Goal: Check status

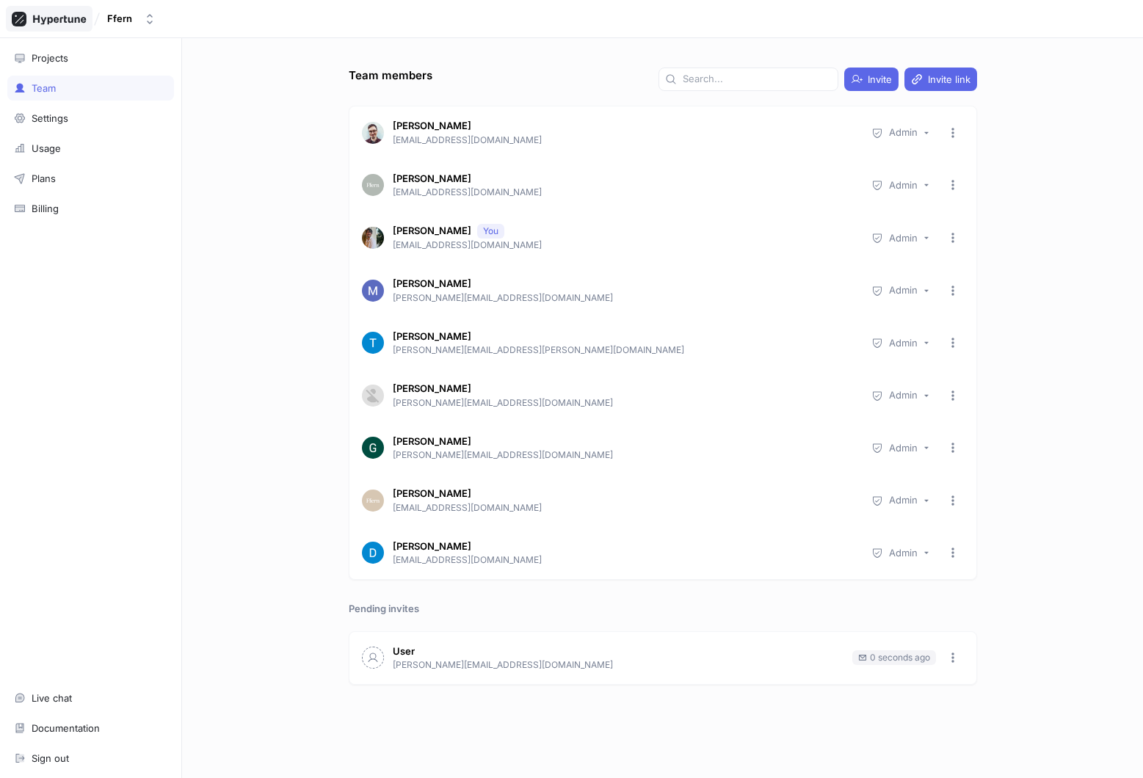
click at [61, 18] on icon at bounding box center [59, 20] width 53 height 10
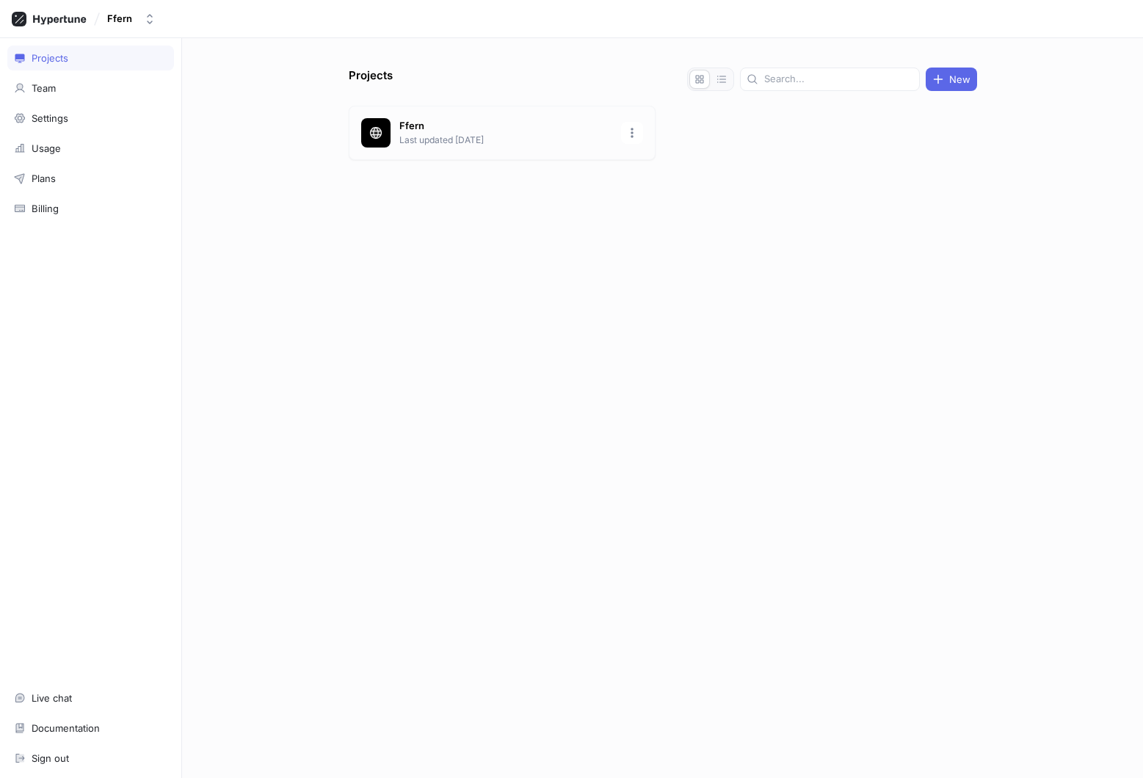
click at [534, 126] on p "Ffern" at bounding box center [505, 126] width 213 height 15
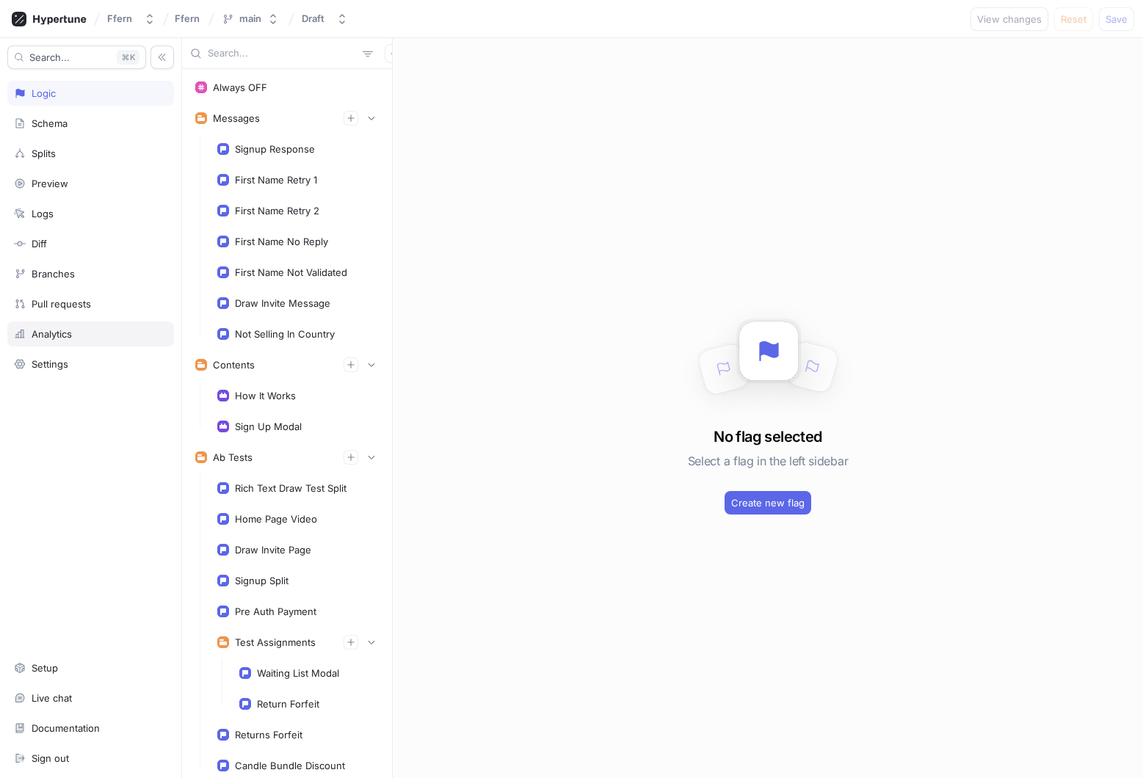
click at [92, 327] on div "Analytics" at bounding box center [90, 334] width 167 height 25
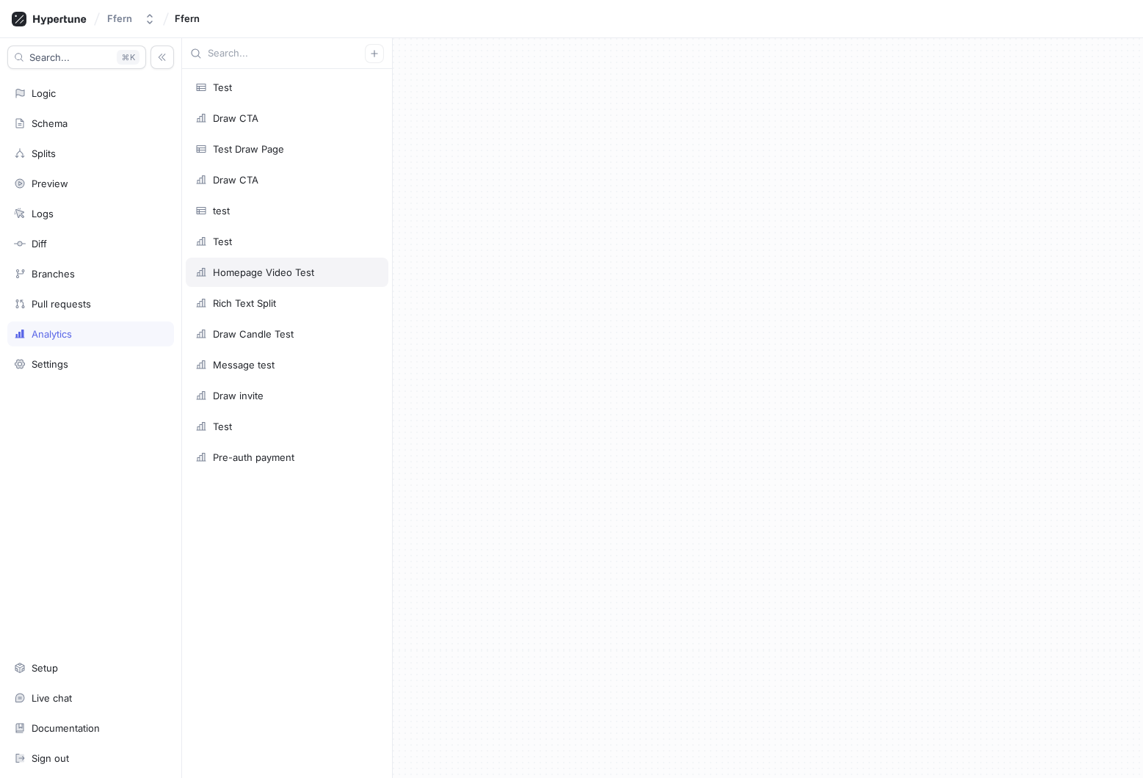
click at [324, 270] on div "Homepage Video Test" at bounding box center [287, 272] width 184 height 12
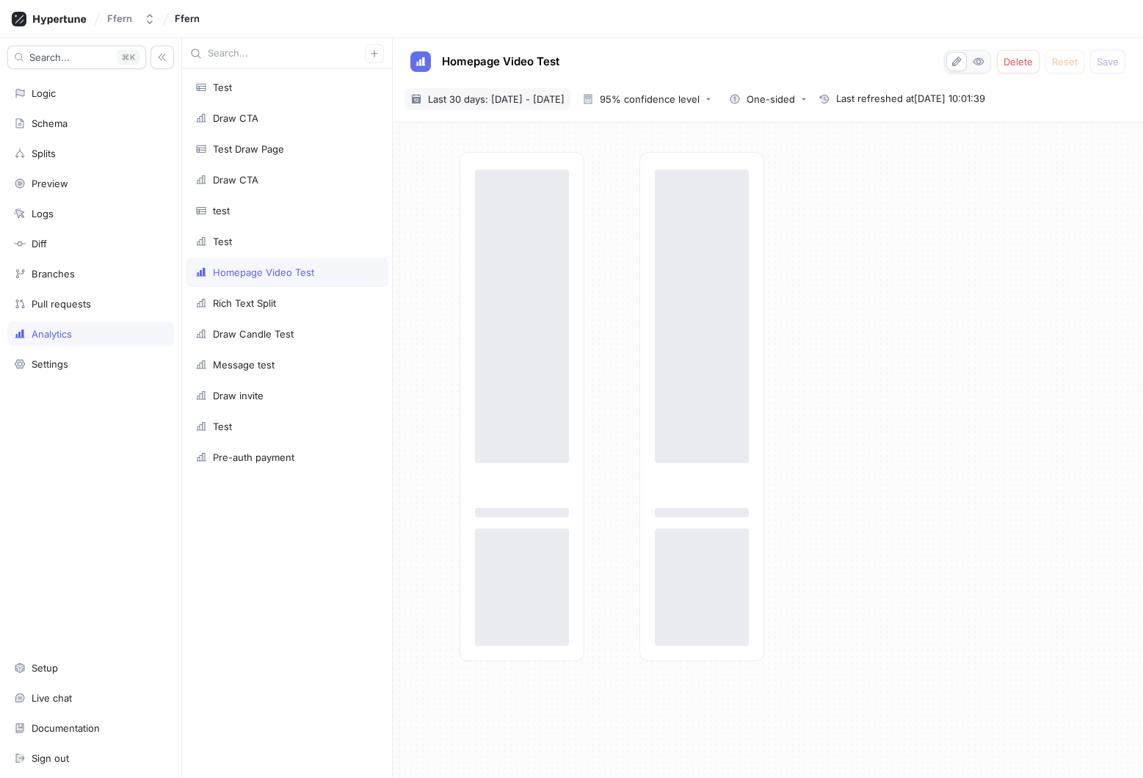
click at [500, 97] on span "Last 30 days: [DATE] - [DATE]" at bounding box center [496, 99] width 137 height 15
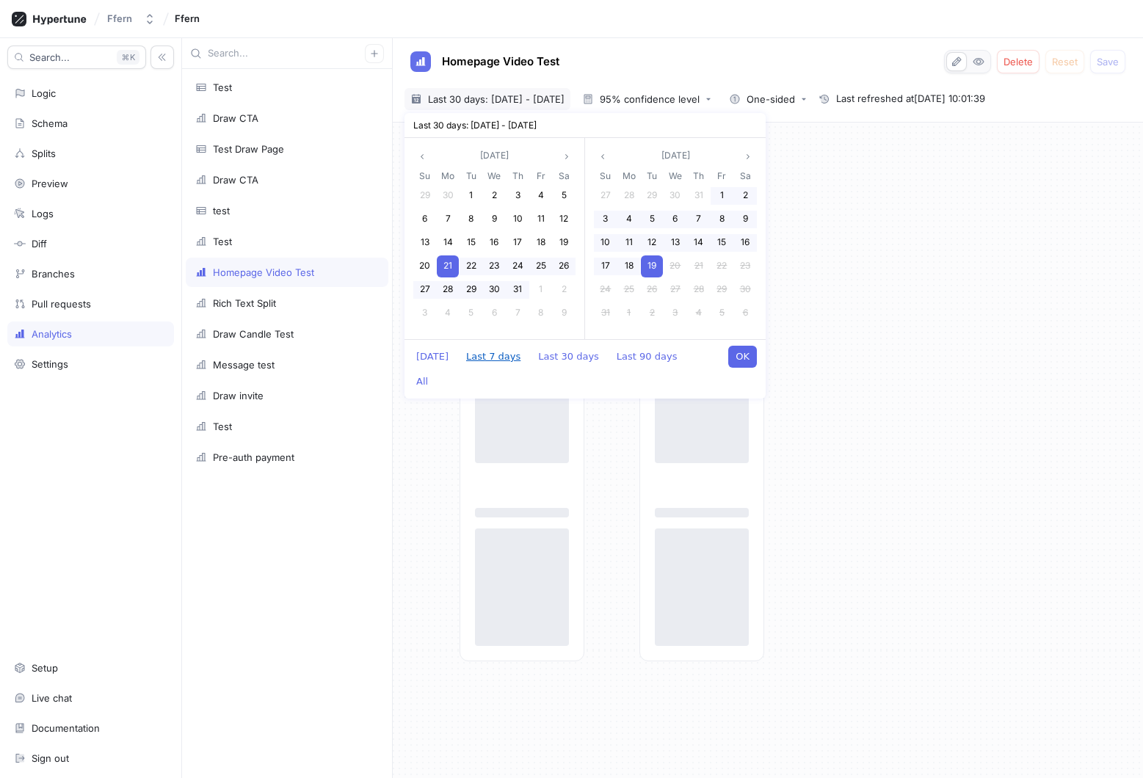
click at [490, 360] on button "Last 7 days" at bounding box center [493, 357] width 69 height 22
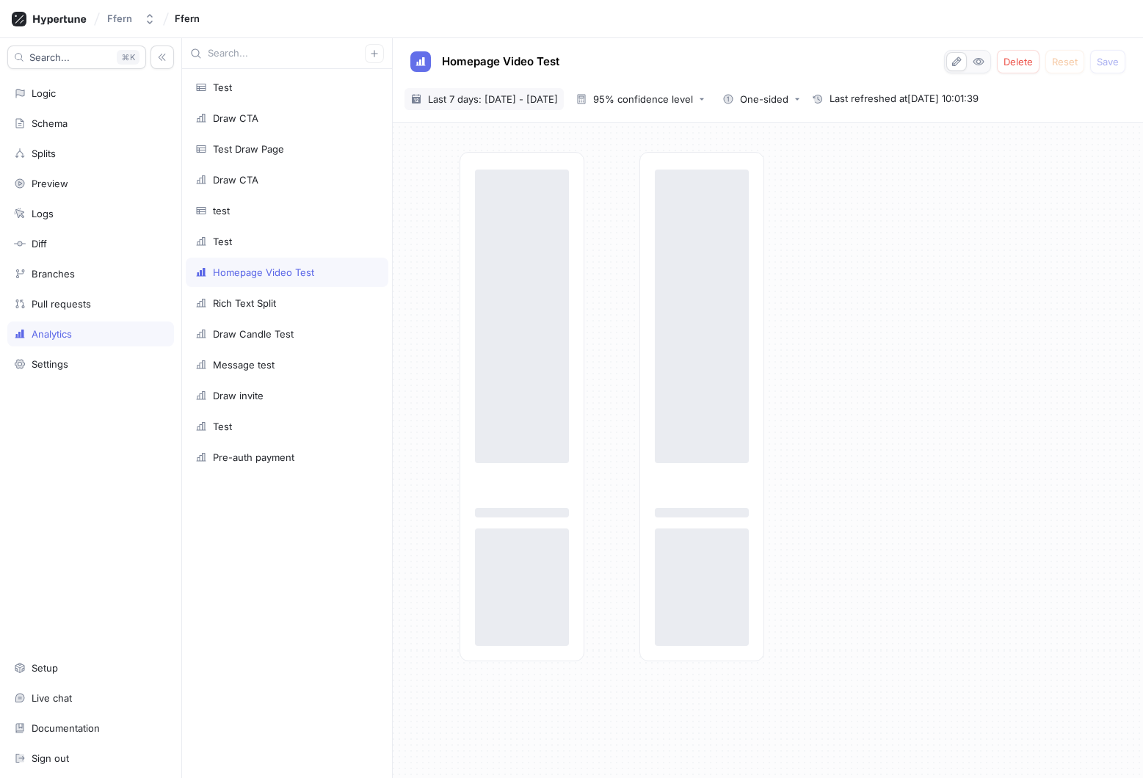
click at [508, 95] on span "Last 7 days: [DATE] - [DATE]" at bounding box center [493, 99] width 130 height 15
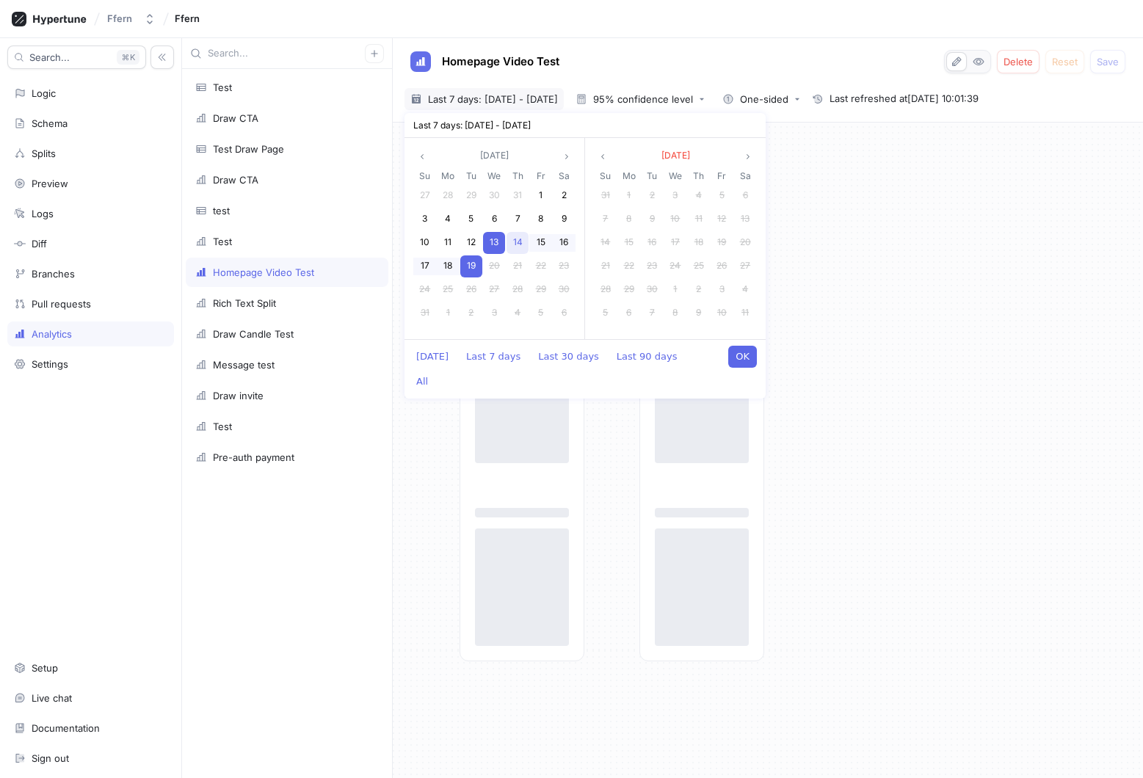
click at [520, 240] on span "14" at bounding box center [518, 241] width 10 height 11
click at [473, 266] on span "19" at bounding box center [471, 265] width 9 height 11
click at [745, 358] on button "OK" at bounding box center [742, 357] width 29 height 22
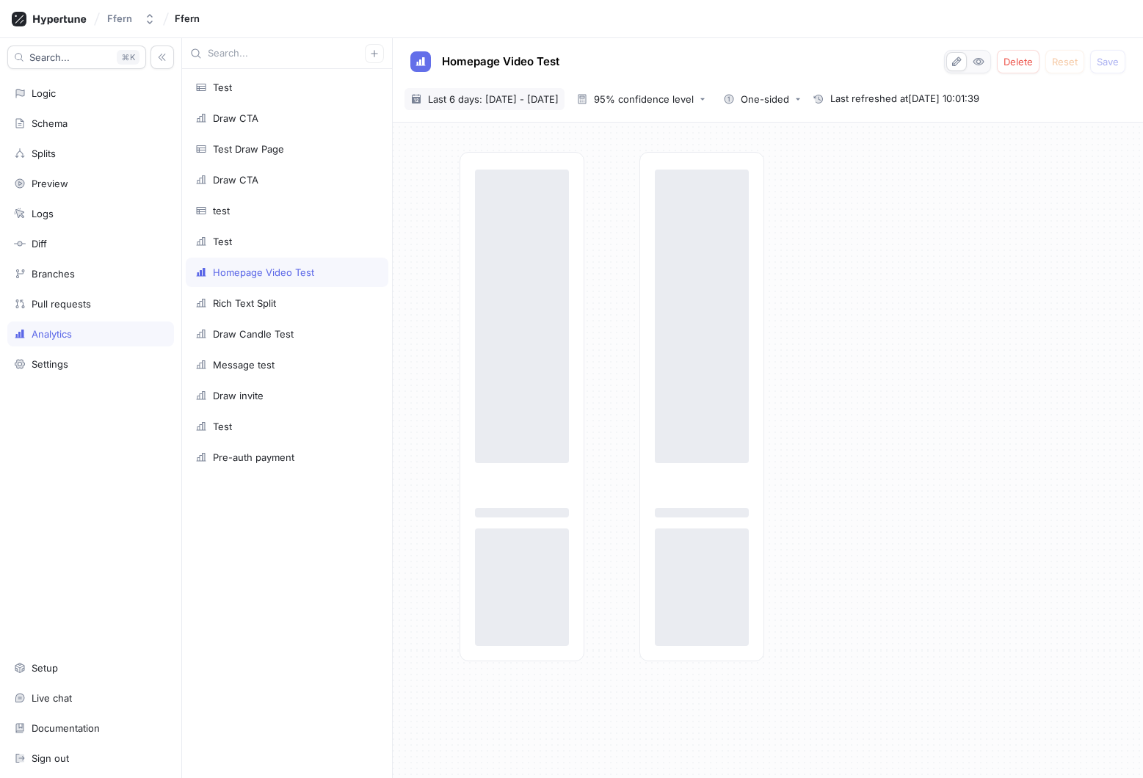
click at [512, 101] on span "Last 6 days: [DATE] - [DATE]" at bounding box center [493, 99] width 131 height 15
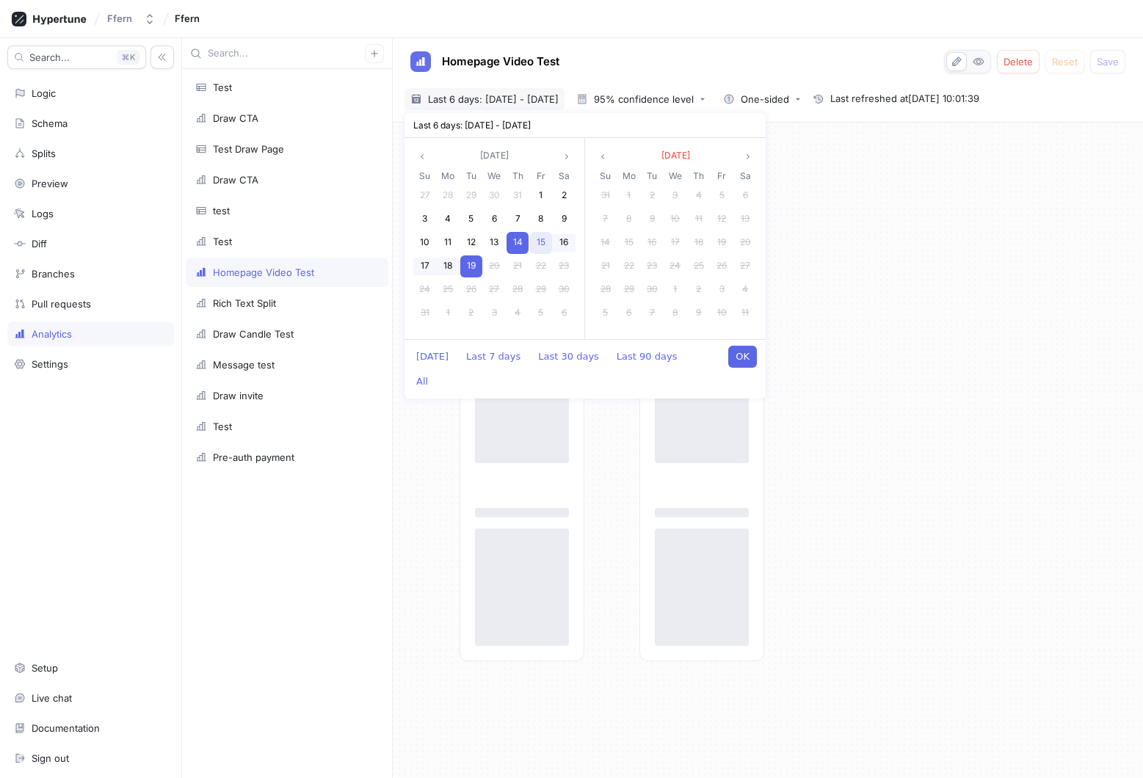
click at [535, 240] on div "15" at bounding box center [541, 243] width 22 height 22
click at [448, 272] on div "18" at bounding box center [448, 266] width 22 height 22
click at [739, 358] on button "OK" at bounding box center [742, 357] width 29 height 22
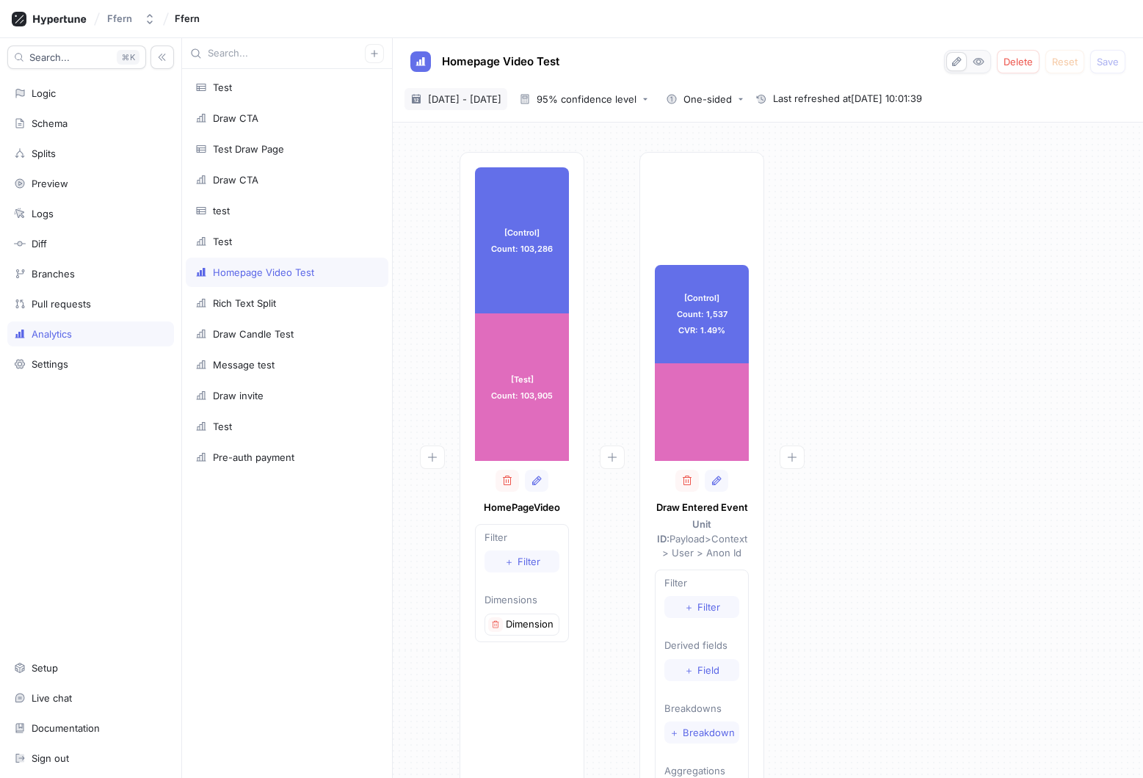
click at [501, 98] on span "[DATE] - [DATE]" at bounding box center [464, 99] width 73 height 15
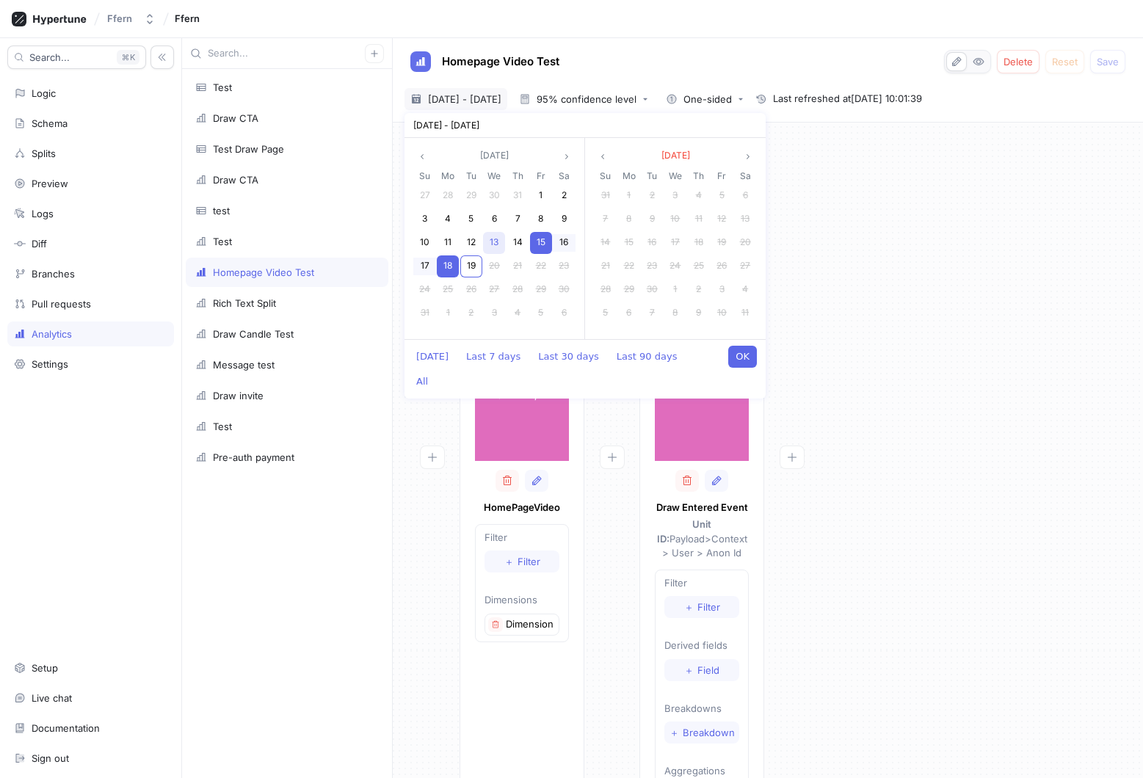
click at [497, 244] on span "13" at bounding box center [494, 241] width 9 height 11
click at [471, 269] on span "19" at bounding box center [471, 265] width 9 height 11
click at [749, 361] on button "OK" at bounding box center [742, 357] width 29 height 22
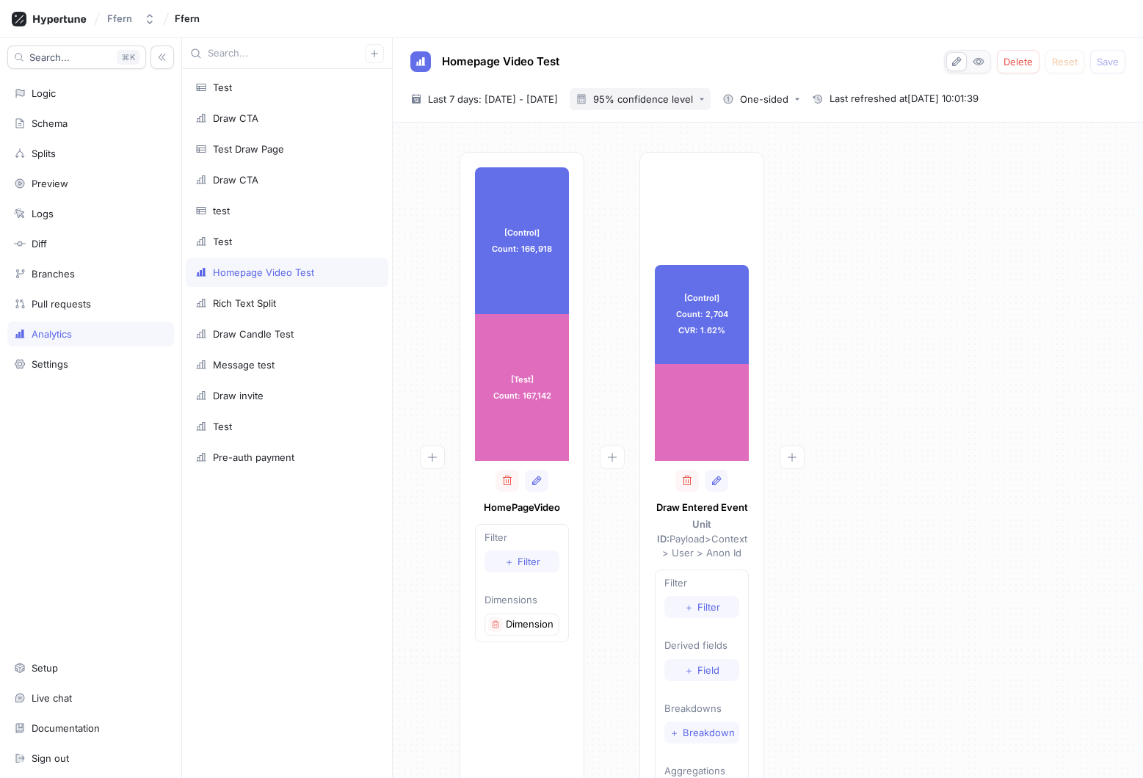
click at [693, 102] on div "95% confidence level" at bounding box center [643, 100] width 100 height 10
click at [699, 129] on span "90% confidence level" at bounding box center [701, 129] width 109 height 12
click at [554, 105] on span "Last 7 days: [DATE] - [DATE]" at bounding box center [493, 99] width 130 height 15
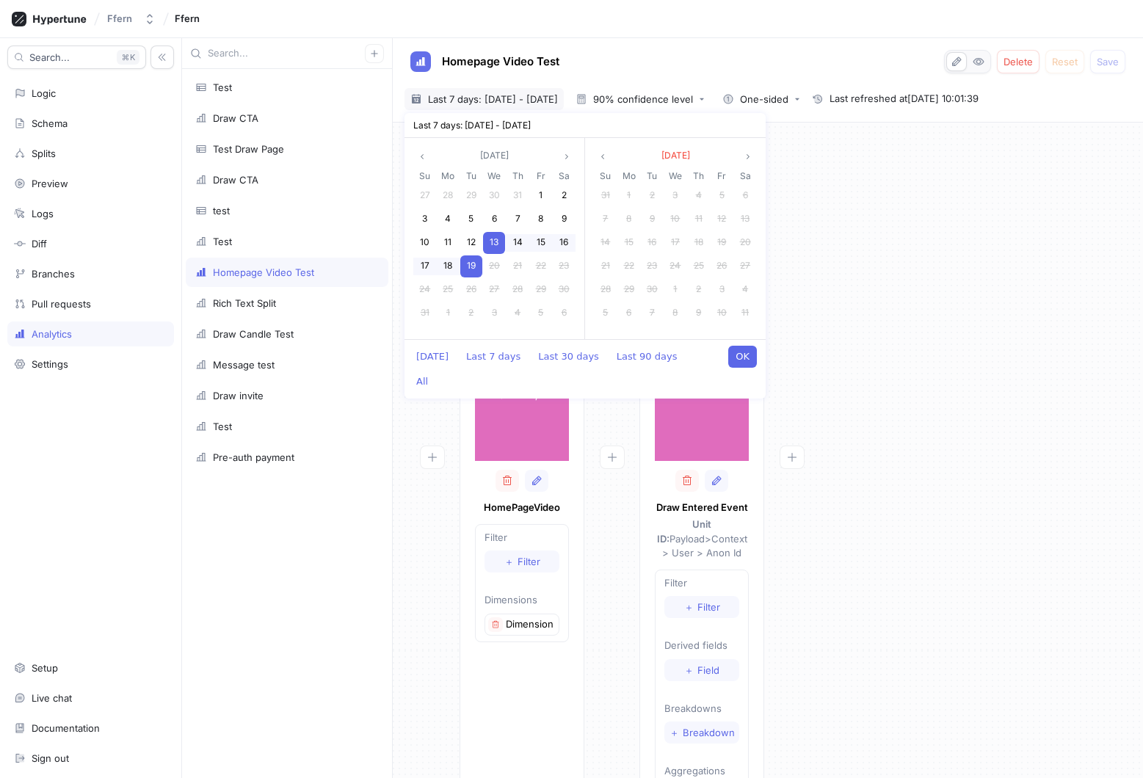
click at [868, 283] on div "[Control] Count: 166,918 [Control] Count: 166,918 [Test] Count: 167,142 [Test] …" at bounding box center [767, 498] width 727 height 692
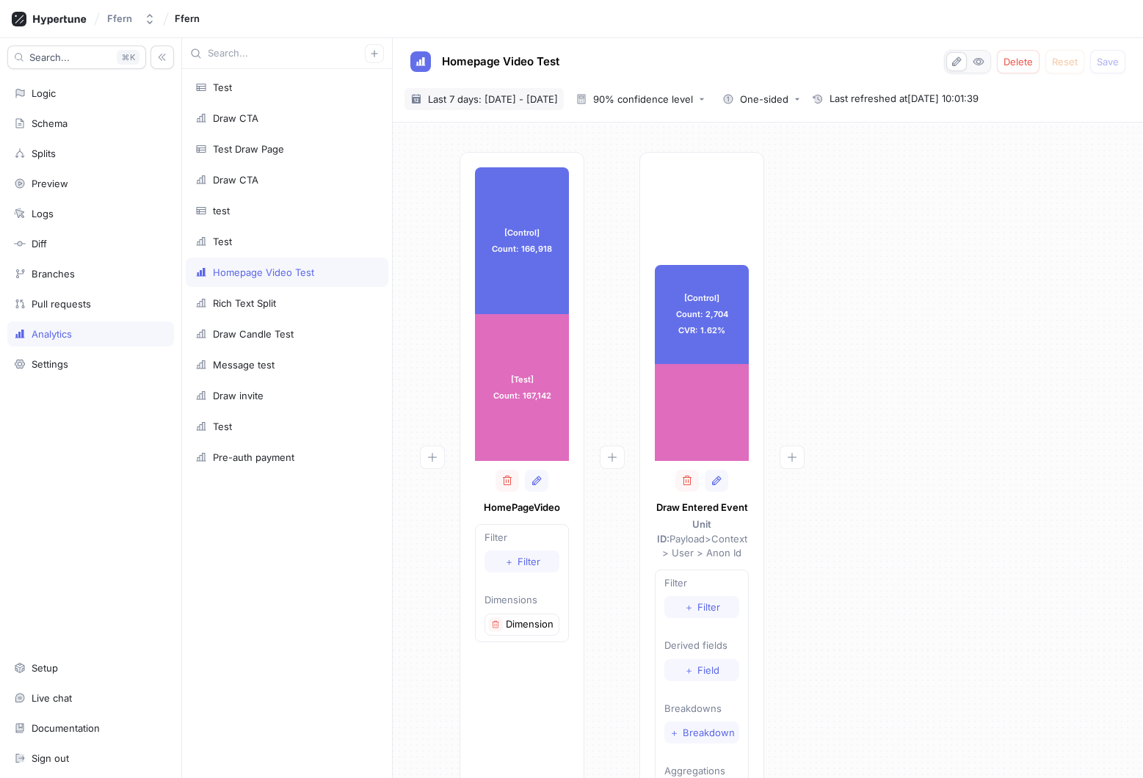
click at [558, 92] on span "Last 7 days: [DATE] - [DATE]" at bounding box center [493, 99] width 130 height 15
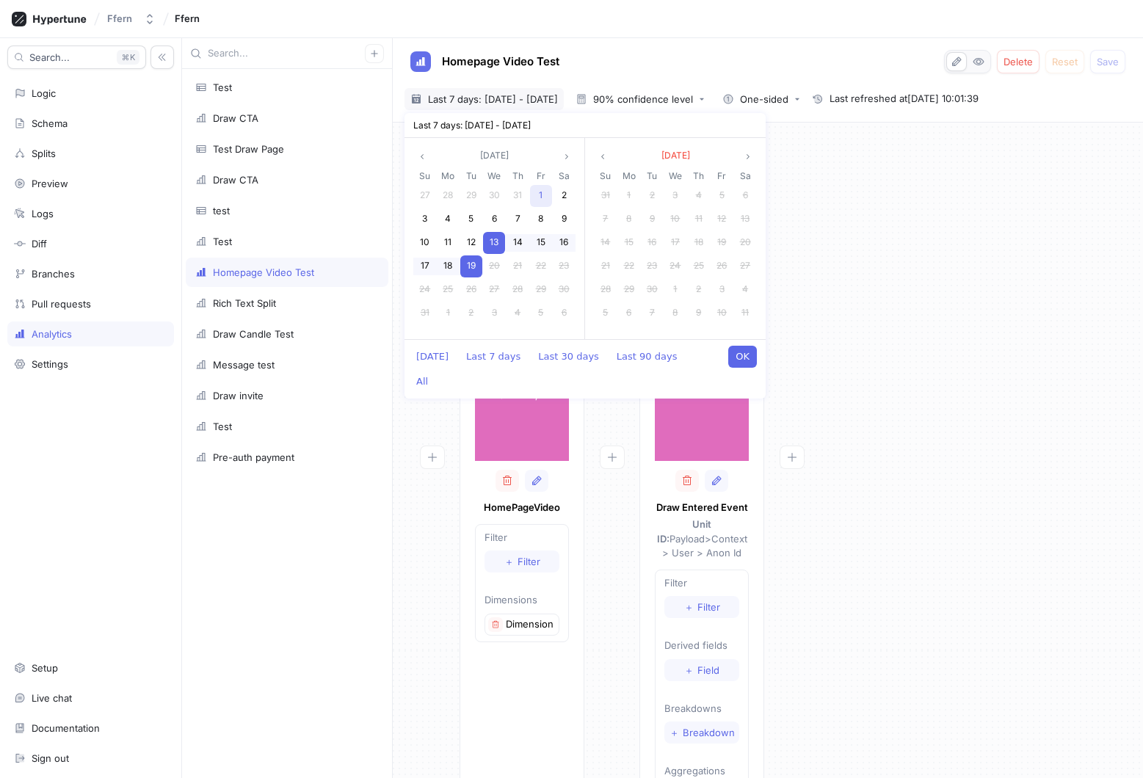
click at [539, 195] on span "1" at bounding box center [541, 194] width 4 height 11
click at [450, 241] on span "11" at bounding box center [447, 241] width 7 height 11
click at [423, 241] on span "10" at bounding box center [425, 241] width 10 height 11
click at [541, 195] on span "1" at bounding box center [541, 194] width 4 height 11
click at [738, 355] on button "OK" at bounding box center [742, 357] width 29 height 22
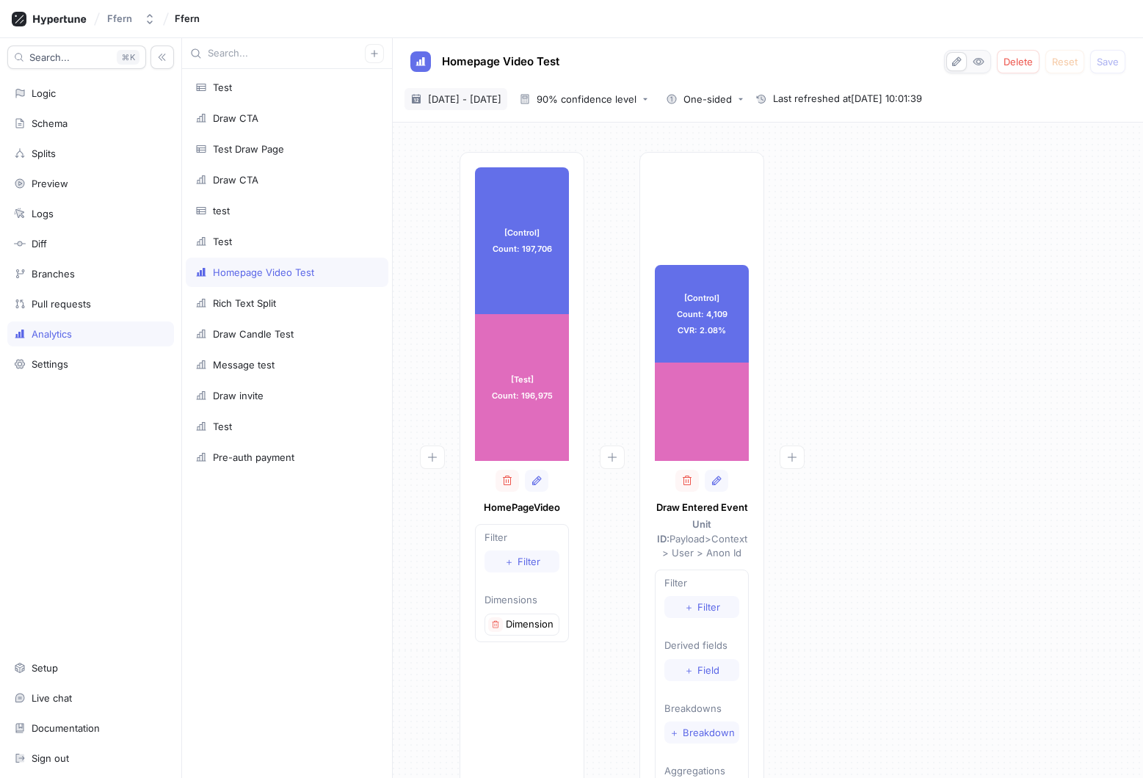
click at [501, 101] on span "[DATE] - [DATE]" at bounding box center [464, 99] width 73 height 15
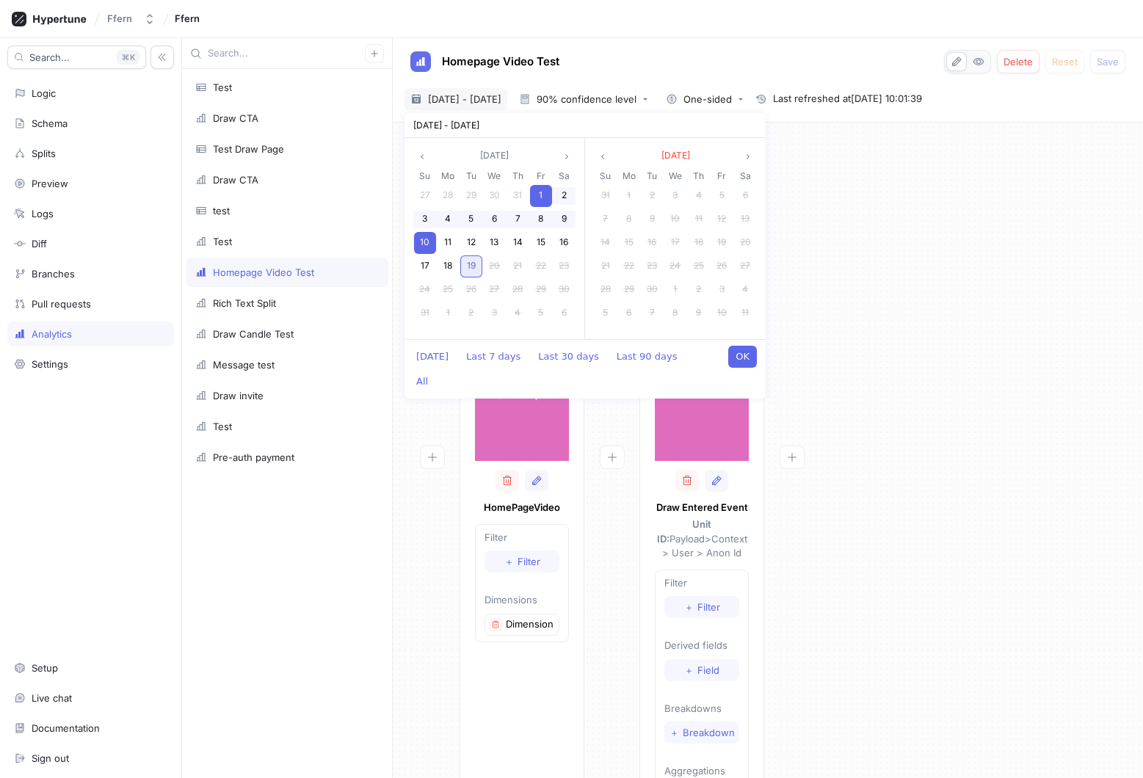
click at [462, 268] on div "19" at bounding box center [471, 266] width 22 height 22
click at [545, 193] on div "1" at bounding box center [541, 196] width 22 height 22
click at [748, 360] on button "OK" at bounding box center [742, 357] width 29 height 22
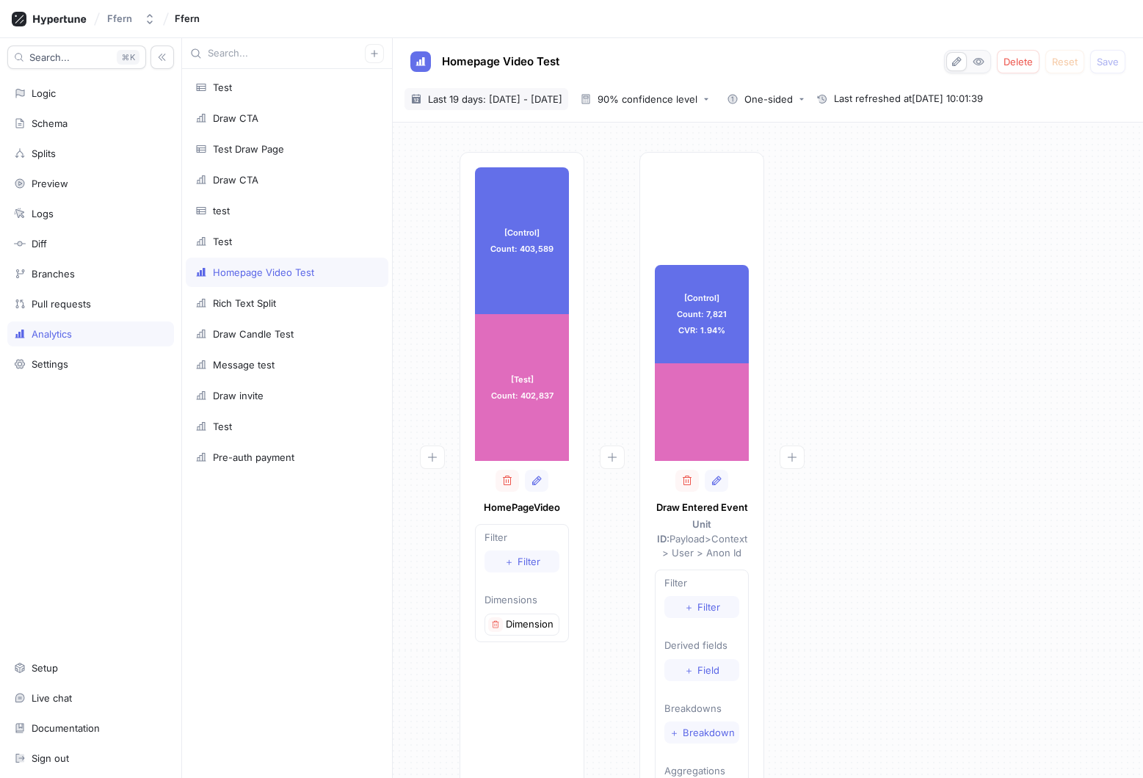
click at [556, 93] on span "Last 19 days: [DATE] - [DATE]" at bounding box center [495, 99] width 134 height 15
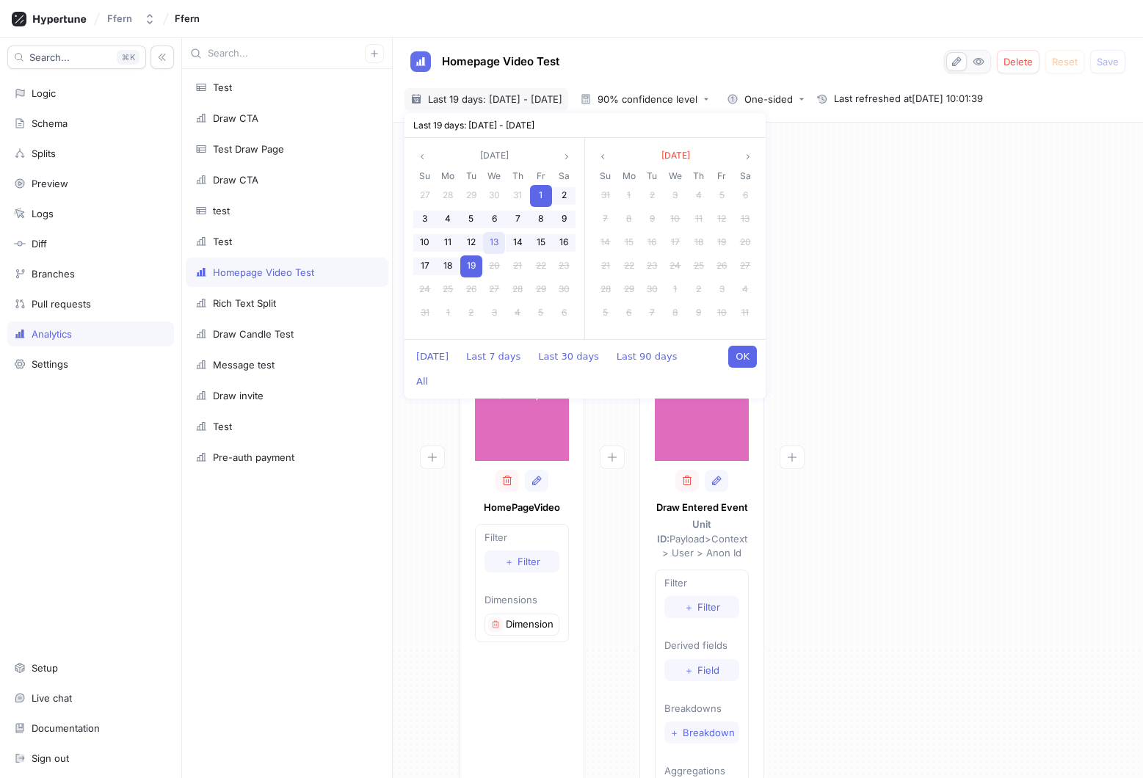
click at [493, 242] on span "13" at bounding box center [494, 241] width 9 height 11
click at [475, 268] on span "19" at bounding box center [471, 265] width 9 height 11
click at [745, 352] on button "OK" at bounding box center [742, 357] width 29 height 22
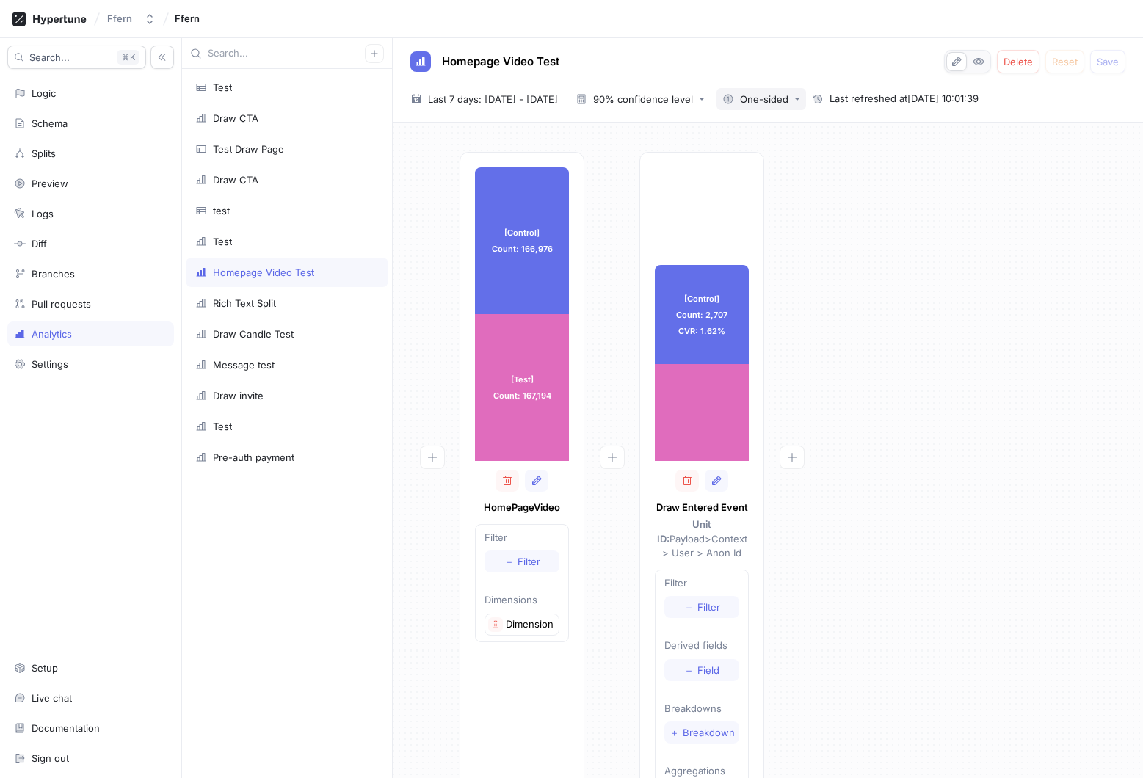
click at [806, 91] on button "One-sided" at bounding box center [761, 99] width 90 height 22
click at [818, 147] on div "Two-sided" at bounding box center [815, 154] width 94 height 24
click at [788, 101] on div "Two-sided" at bounding box center [764, 100] width 48 height 10
click at [785, 131] on icon at bounding box center [780, 129] width 12 height 12
click at [558, 96] on span "Last 7 days: [DATE] - [DATE]" at bounding box center [493, 99] width 130 height 15
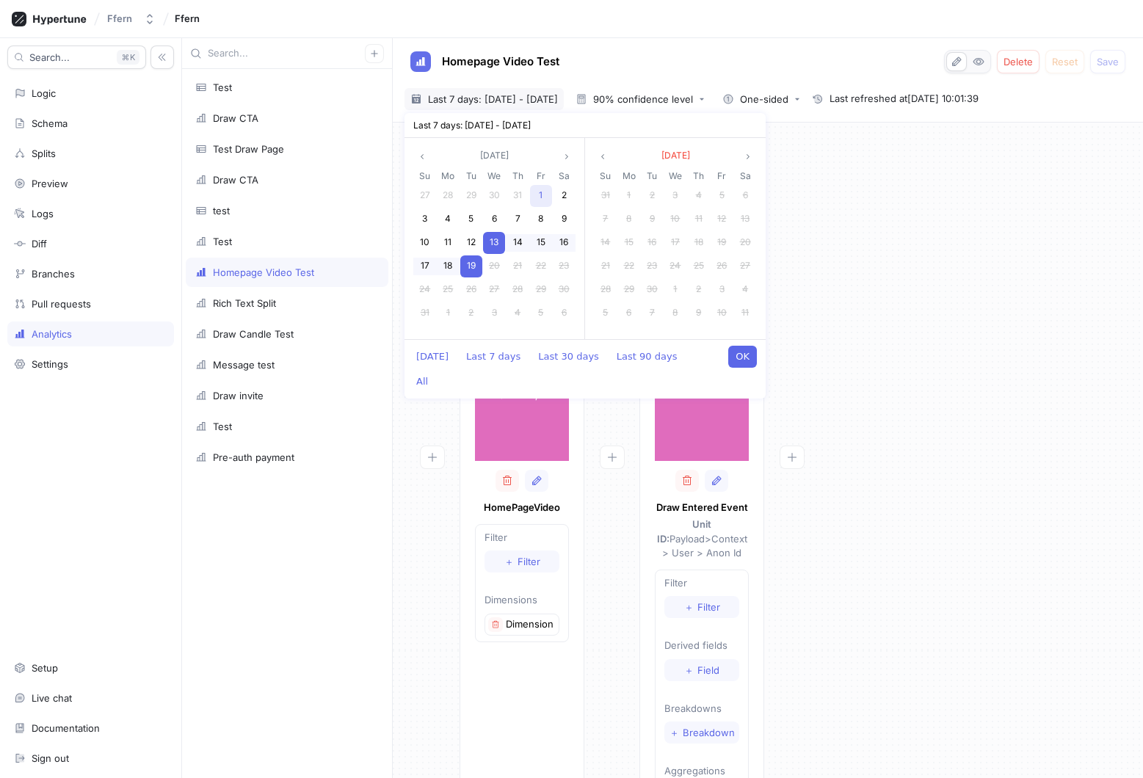
click at [539, 190] on span "1" at bounding box center [541, 194] width 4 height 11
click at [441, 266] on div "18" at bounding box center [448, 266] width 22 height 22
click at [748, 352] on button "OK" at bounding box center [742, 357] width 29 height 22
type input "[DATE] ~ [DATE]"
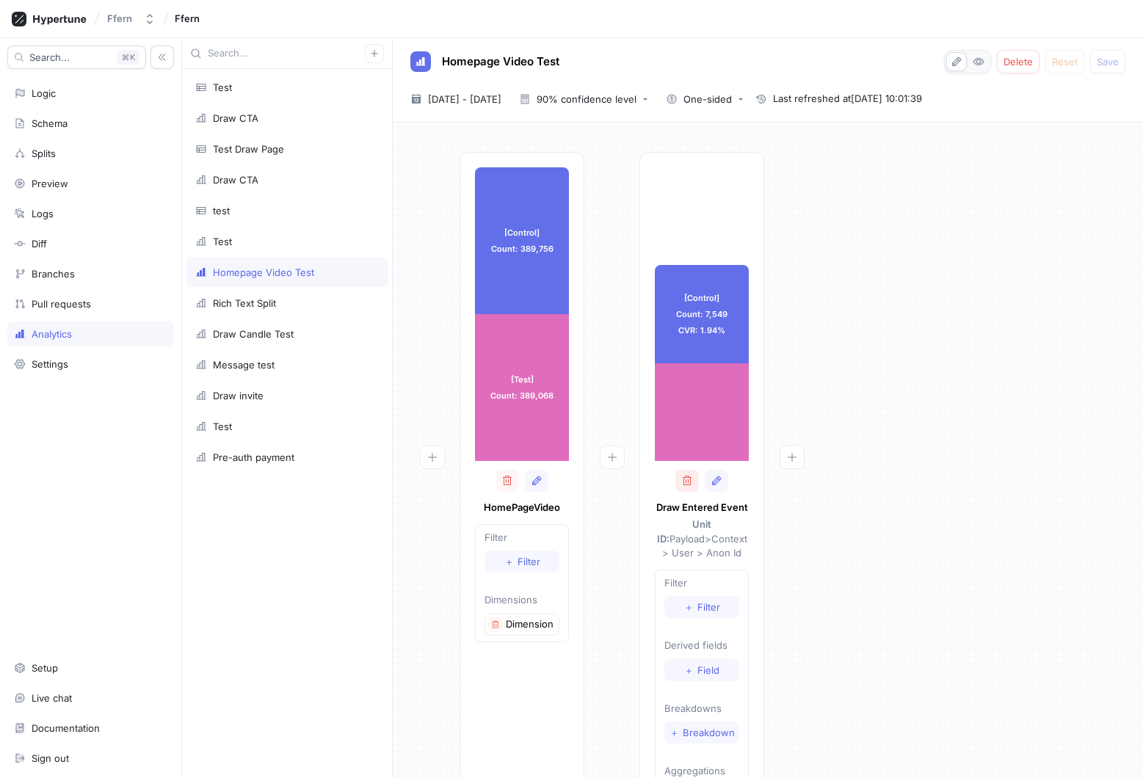
click at [692, 486] on icon "button" at bounding box center [687, 481] width 12 height 12
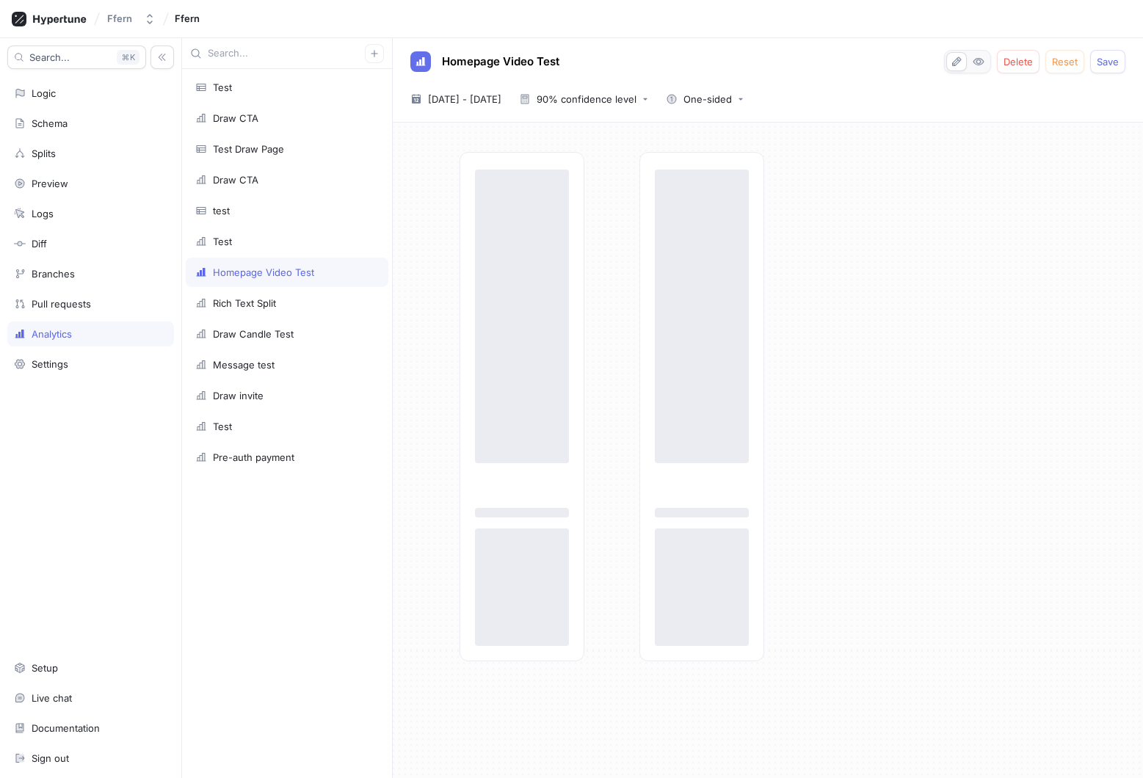
click at [616, 268] on div "‌ ‌ ‌ ‌ ‌ ‌" at bounding box center [796, 406] width 672 height 509
